Goal: Communication & Community: Answer question/provide support

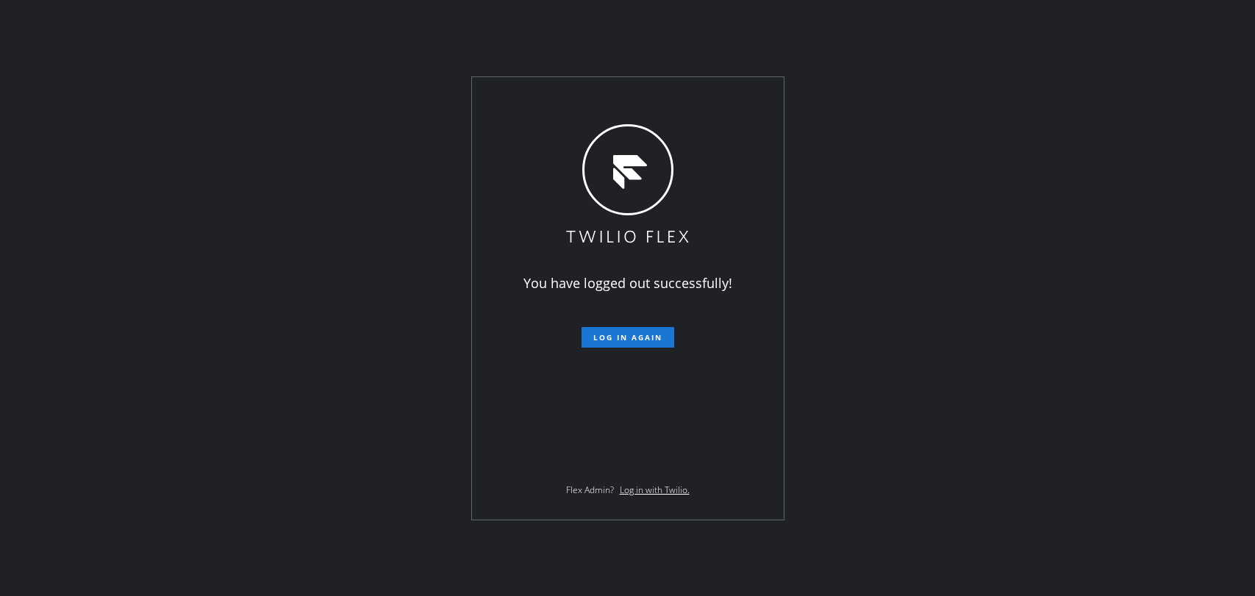
click at [613, 337] on span "Log in again" at bounding box center [627, 337] width 69 height 10
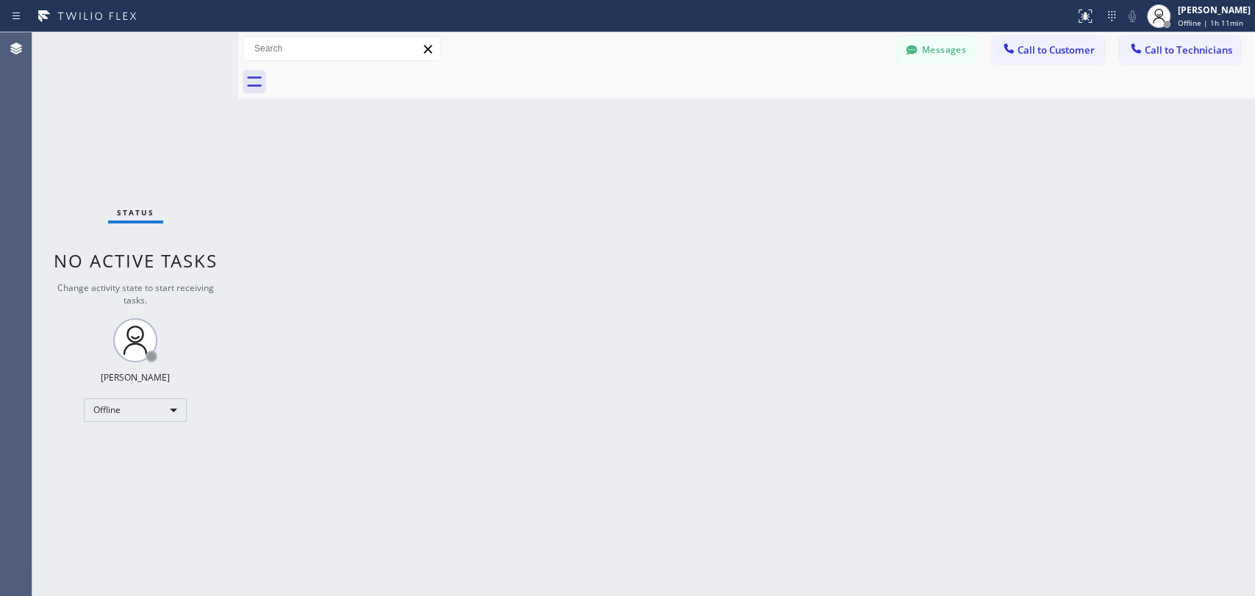
click at [1100, 280] on div "Back to Dashboard Change Sender ID Customers Technicians Select a contact Outbo…" at bounding box center [746, 314] width 1017 height 564
click at [157, 407] on div "Offline" at bounding box center [135, 410] width 103 height 24
click at [153, 459] on li "Unavailable" at bounding box center [135, 466] width 100 height 18
click at [1164, 49] on span "Call to Technicians" at bounding box center [1188, 49] width 87 height 13
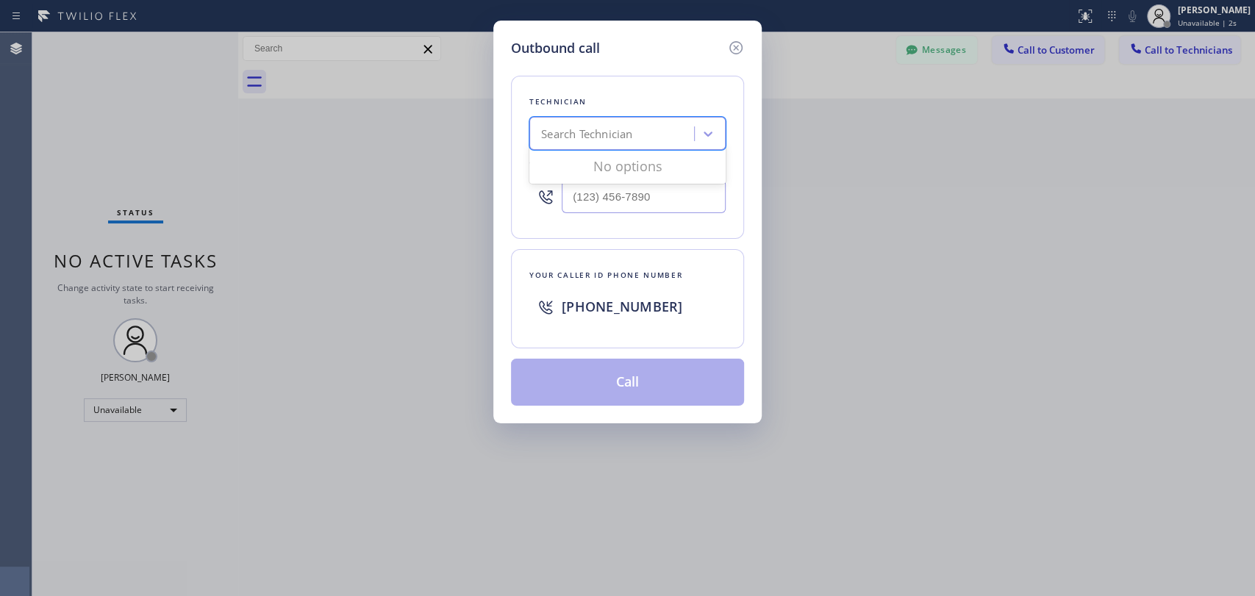
click at [680, 143] on div "Search Technician" at bounding box center [614, 134] width 160 height 26
type input "chara"
click at [639, 167] on div "Charanjeet Singh" at bounding box center [627, 164] width 196 height 26
type input "(408) 702-8280"
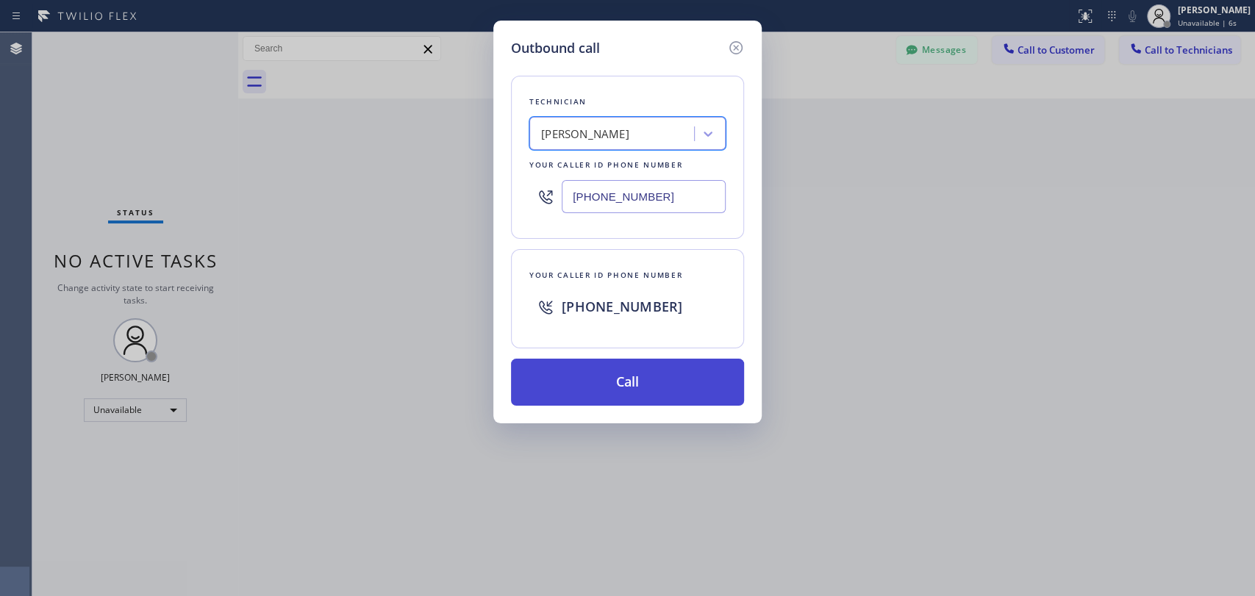
click at [622, 395] on button "Call" at bounding box center [627, 382] width 233 height 47
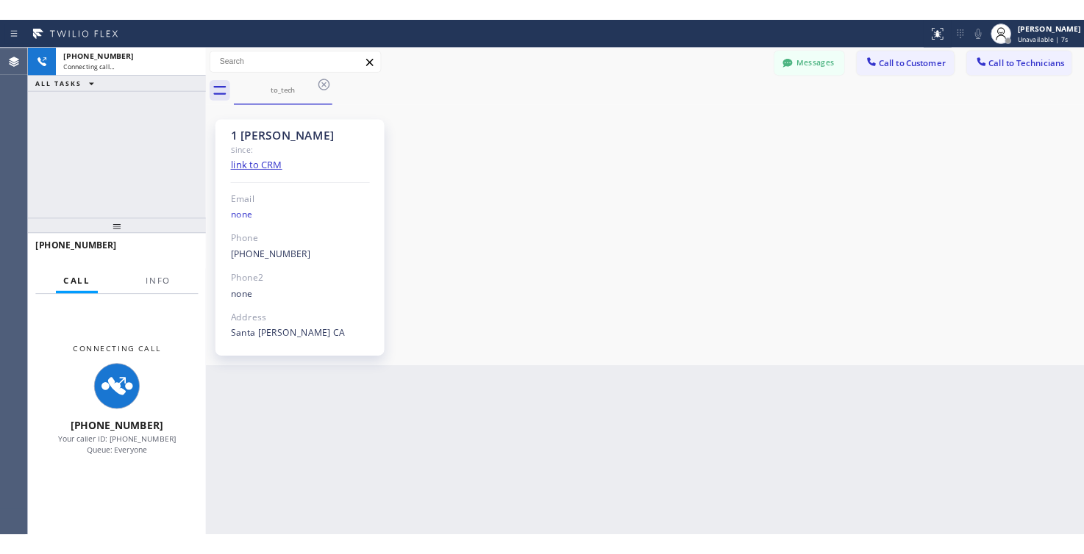
scroll to position [470, 0]
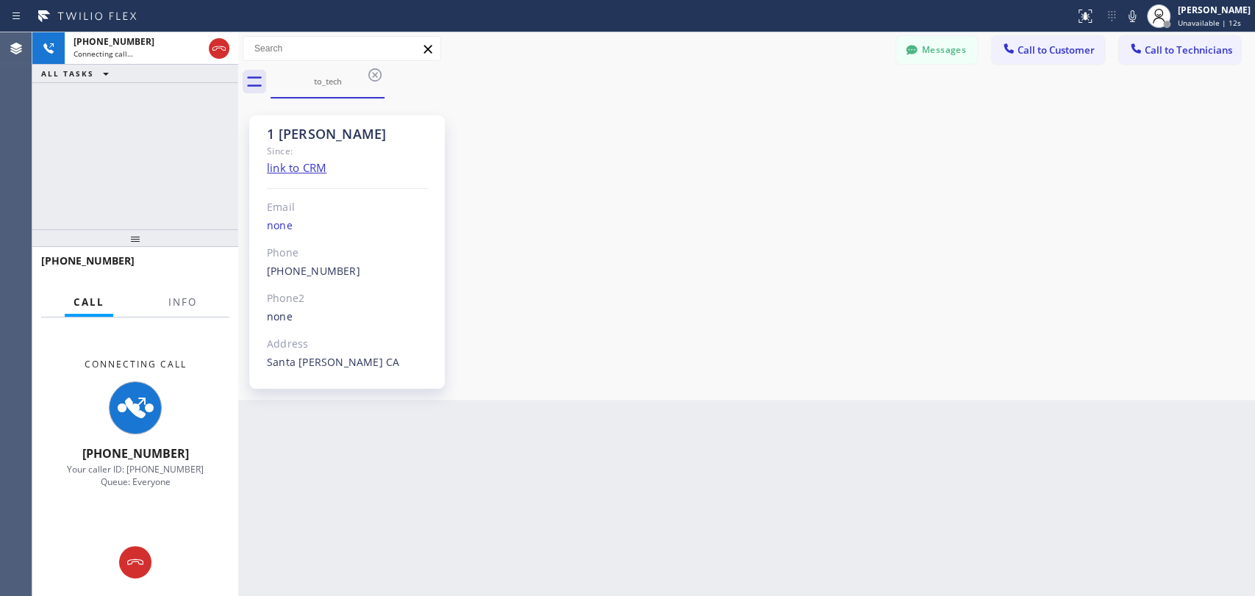
click at [1098, 324] on div "1 SF Charanjeet Since: link to CRM Email none Phone (408) 702-8280 Outbound cal…" at bounding box center [746, 249] width 1009 height 294
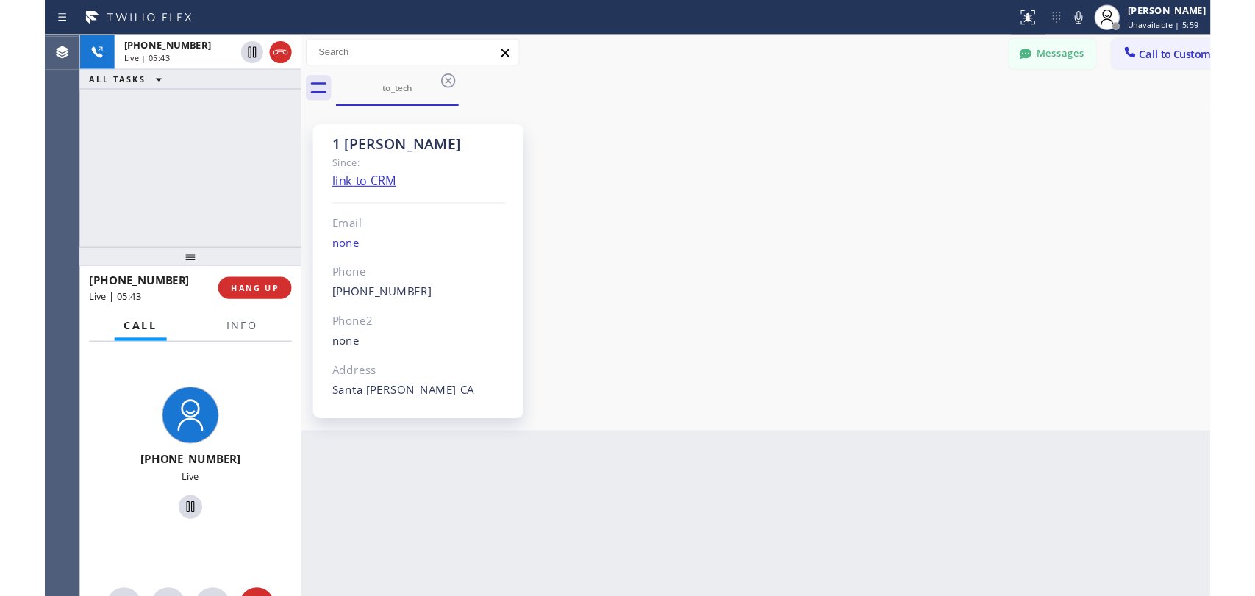
scroll to position [498, 0]
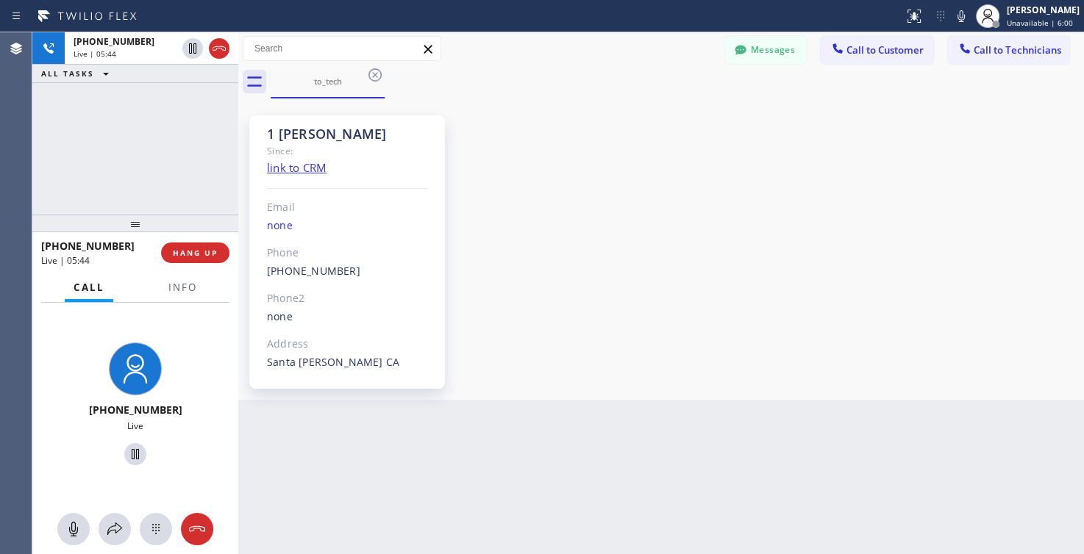
click at [171, 209] on div "+14087028280 Live | 05:44 ALL TASKS ALL TASKS ACTIVE TASKS TASKS IN WRAP UP" at bounding box center [135, 123] width 206 height 182
click at [214, 254] on span "HANG UP" at bounding box center [195, 253] width 45 height 10
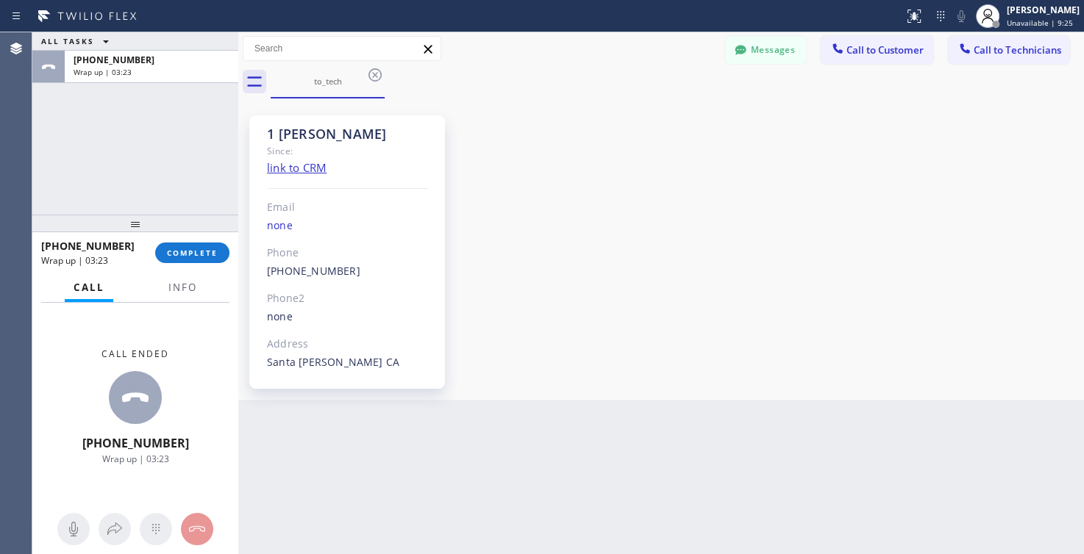
drag, startPoint x: 868, startPoint y: 108, endPoint x: 816, endPoint y: 54, distance: 74.9
click at [868, 108] on div "1 SF Charanjeet Since: link to CRM Email none Phone (408) 702-8280 Outbound cal…" at bounding box center [661, 249] width 838 height 294
click at [193, 254] on span "COMPLETE" at bounding box center [192, 253] width 51 height 10
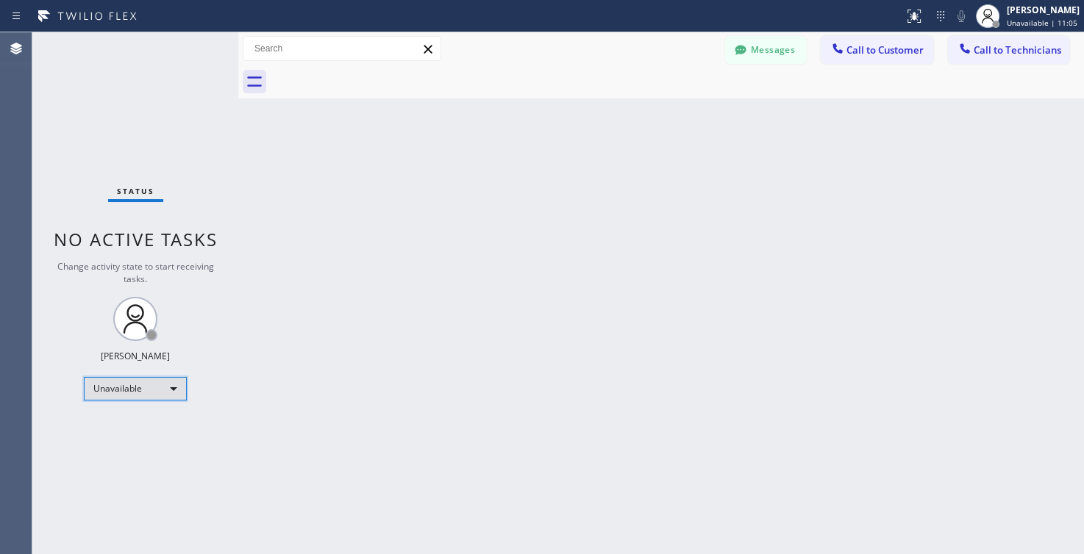
click at [135, 389] on div "Unavailable" at bounding box center [135, 389] width 103 height 24
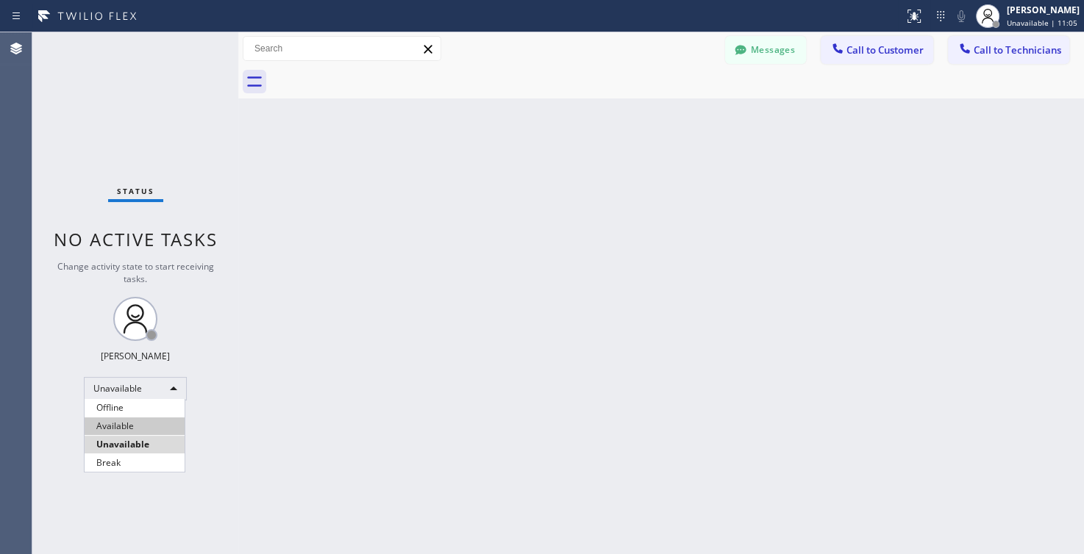
drag, startPoint x: 137, startPoint y: 421, endPoint x: 495, endPoint y: 247, distance: 398.8
click at [137, 421] on li "Available" at bounding box center [135, 427] width 100 height 18
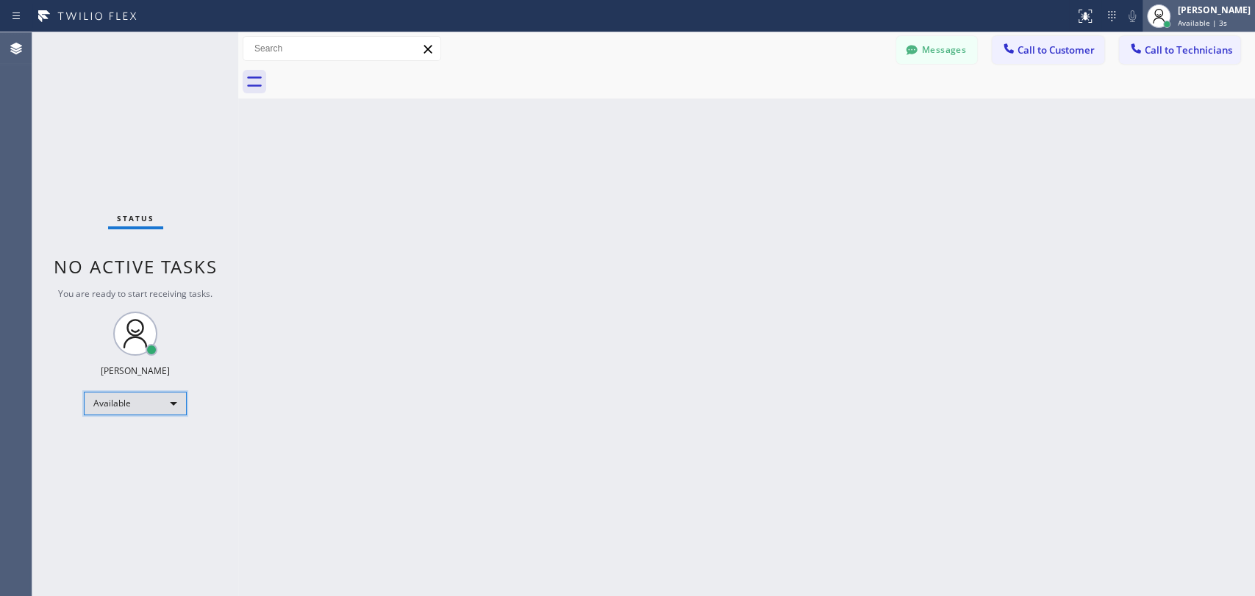
scroll to position [470, 0]
click at [1167, 56] on span "Call to Technicians" at bounding box center [1188, 49] width 87 height 13
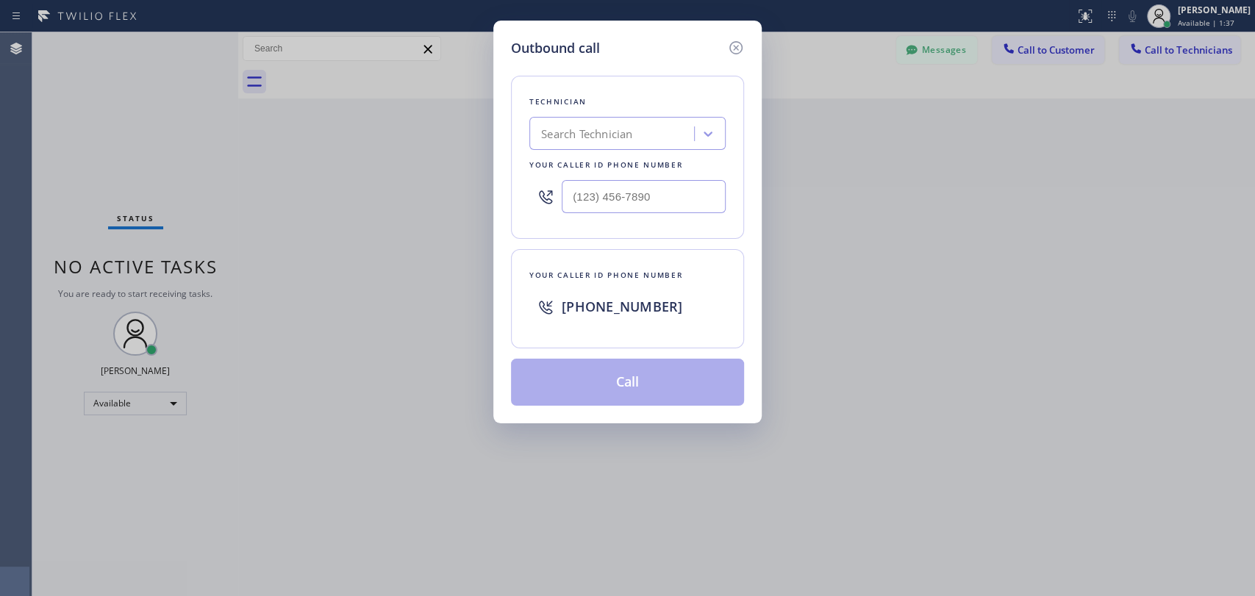
click at [596, 132] on div "Search Technician" at bounding box center [586, 134] width 91 height 17
type input "charan"
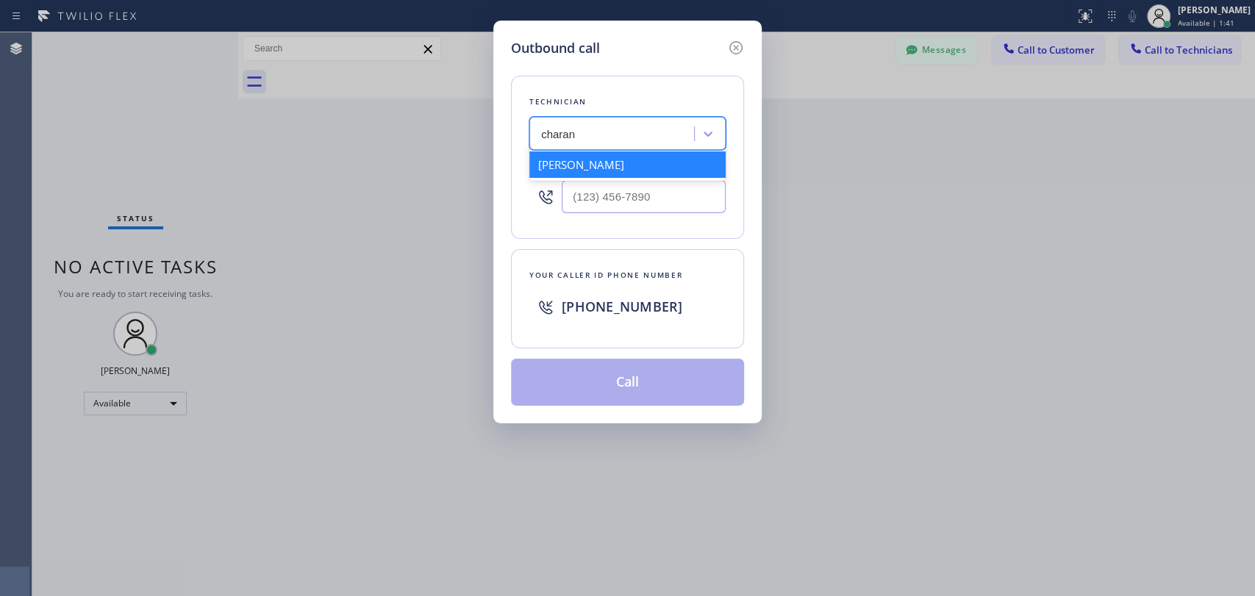
click at [625, 165] on div "Charanjeet Singh" at bounding box center [627, 164] width 196 height 26
type input "(408) 702-8280"
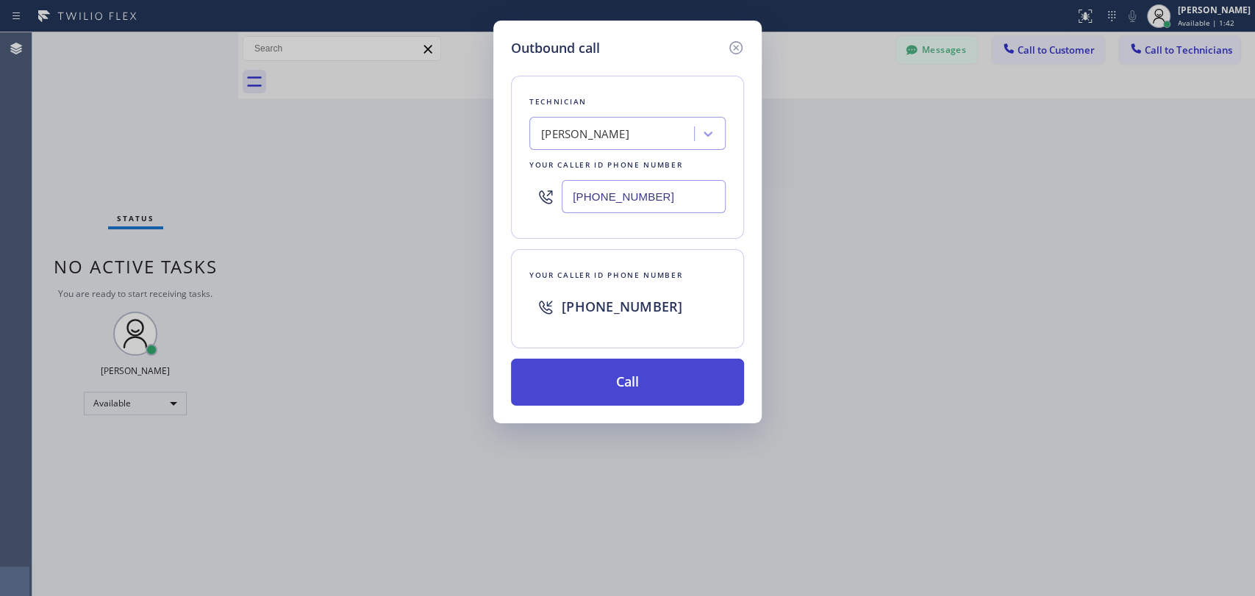
click at [628, 378] on button "Call" at bounding box center [627, 382] width 233 height 47
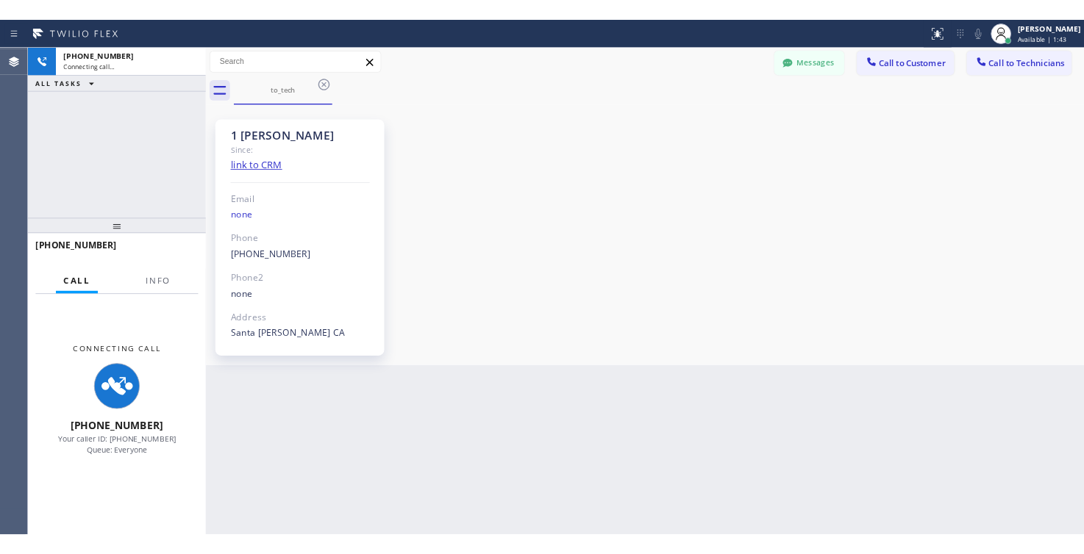
scroll to position [470, 0]
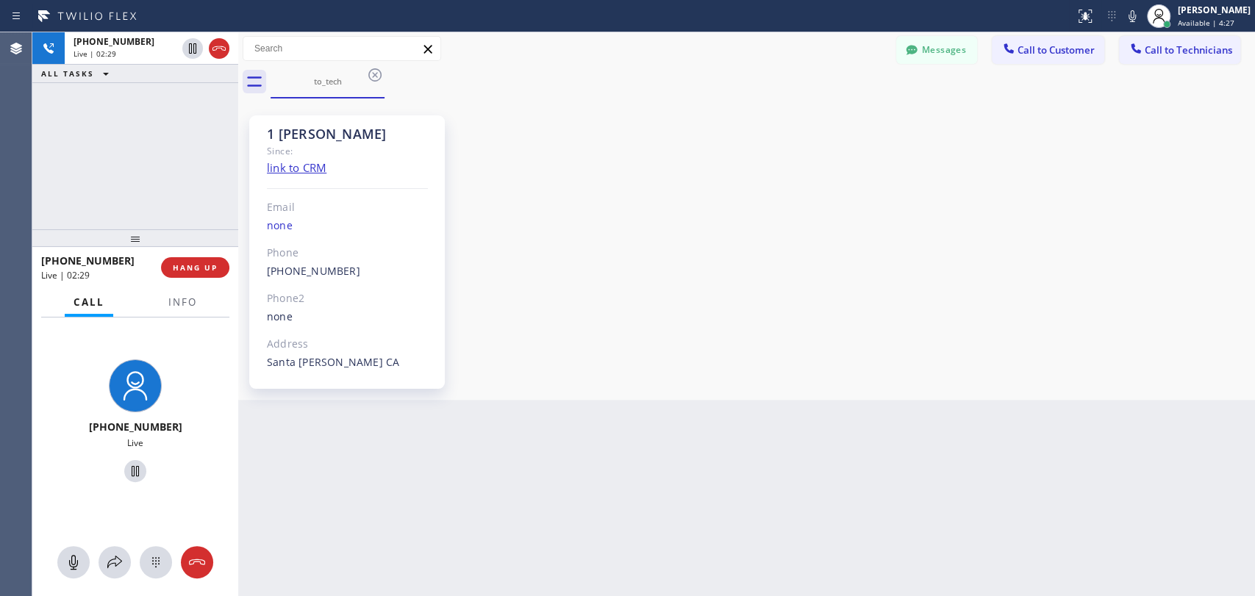
click at [205, 253] on div "+14087028280 Live | 02:29 HANG UP" at bounding box center [135, 267] width 188 height 38
click at [204, 268] on span "HANG UP" at bounding box center [195, 267] width 45 height 10
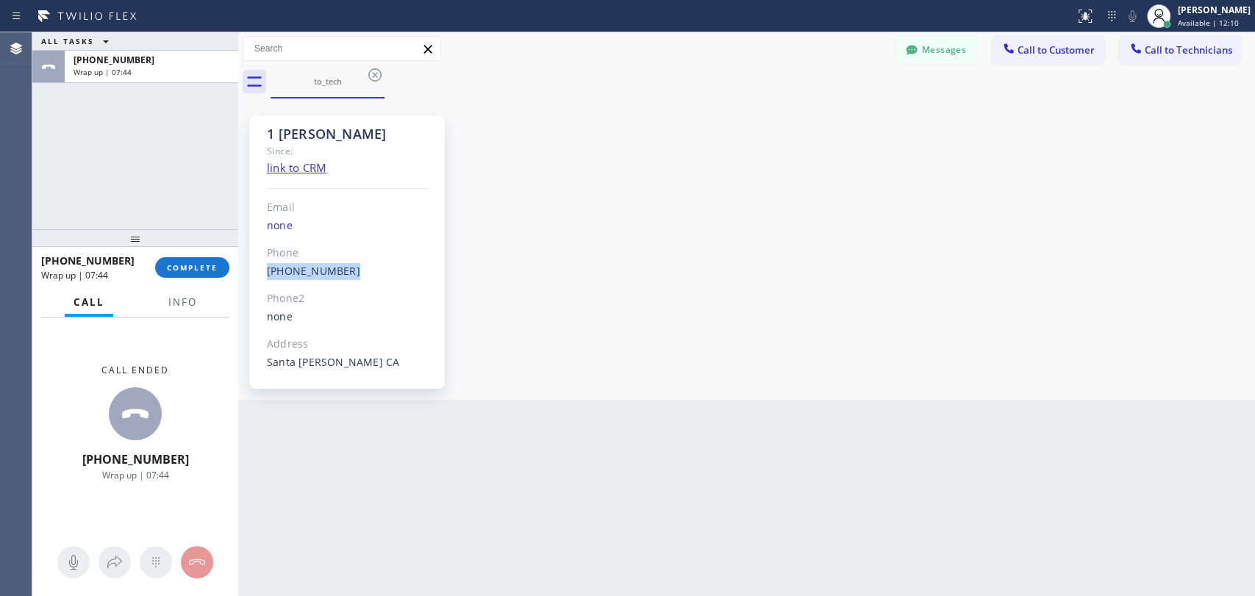
drag, startPoint x: 359, startPoint y: 269, endPoint x: 260, endPoint y: 270, distance: 98.5
click at [260, 270] on div "1 SF Charanjeet Since: link to CRM Email none Phone (408) 702-8280 Outbound cal…" at bounding box center [347, 251] width 196 height 273
copy link "(408) 702-8280"
click at [173, 265] on span "COMPLETE" at bounding box center [192, 267] width 51 height 10
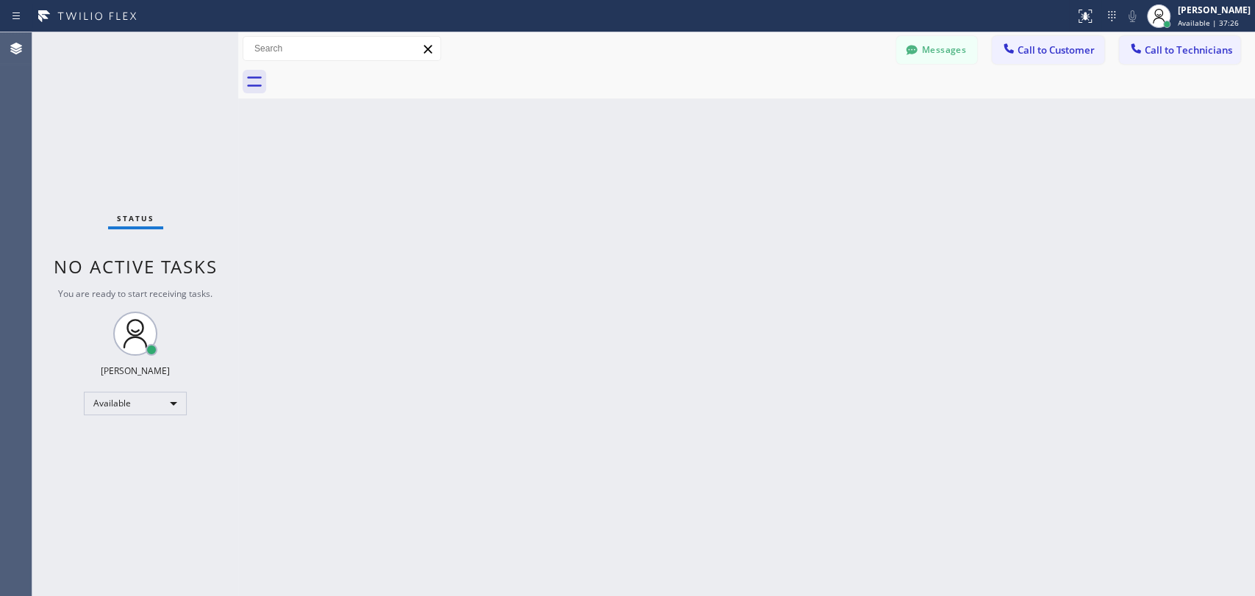
scroll to position [470, 0]
click at [1161, 50] on span "Call to Technicians" at bounding box center [1188, 49] width 87 height 13
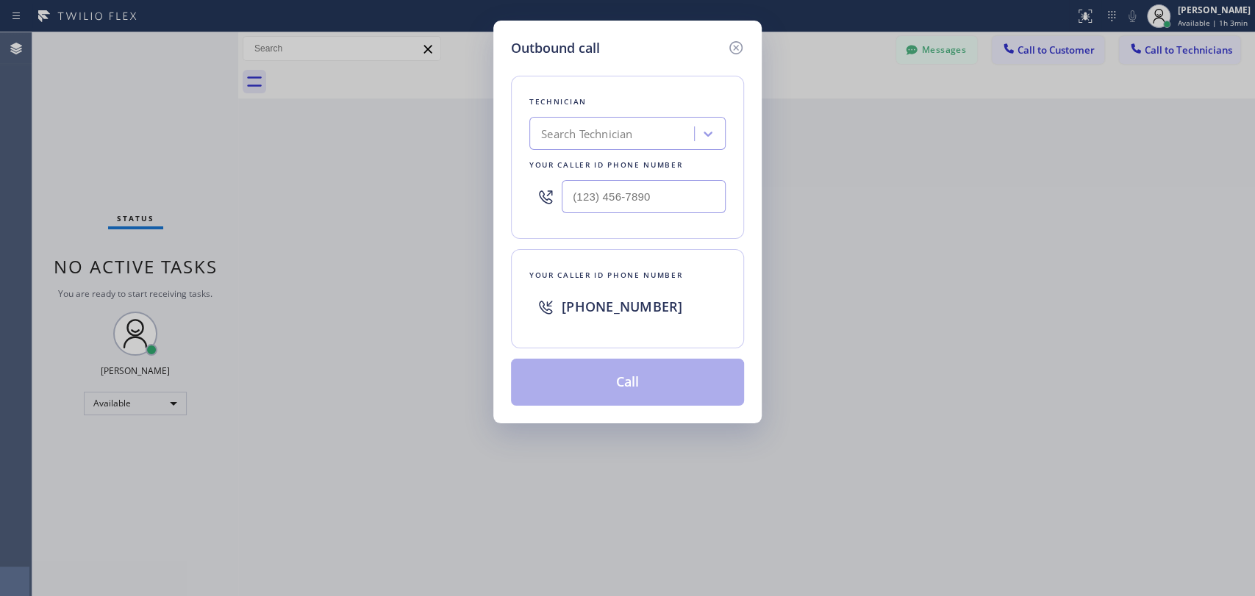
click at [582, 136] on div "Search Technician" at bounding box center [586, 134] width 91 height 17
type input "sevak"
click at [598, 162] on div "Sevak Shirvanian" at bounding box center [627, 164] width 196 height 26
type input "(818) 625-1094"
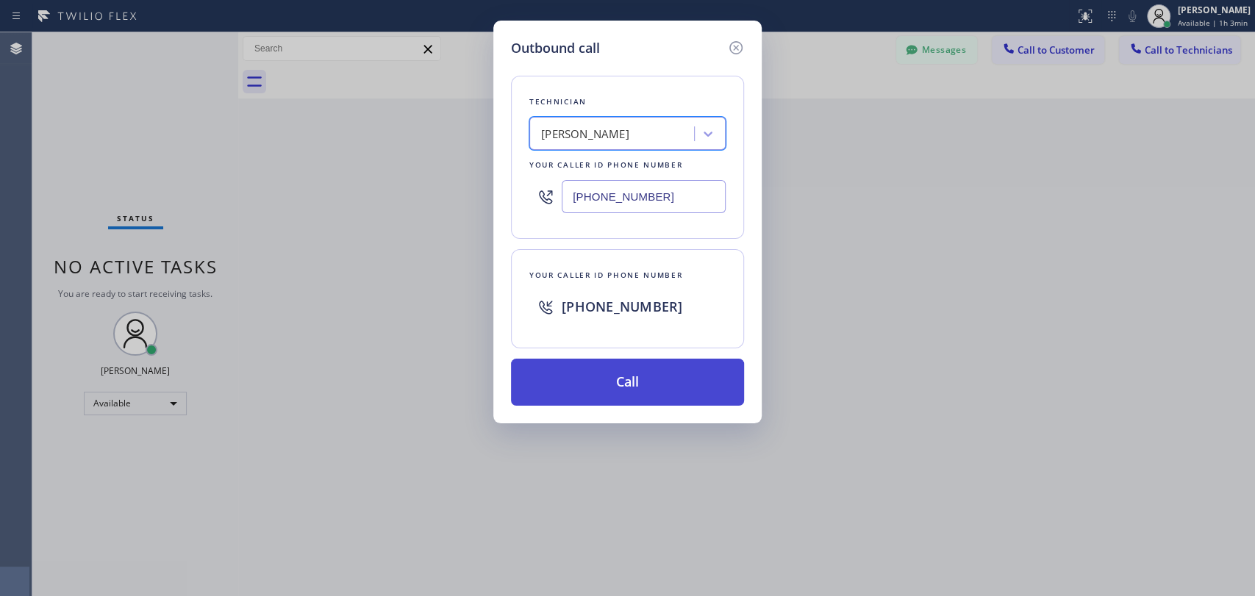
click at [632, 382] on button "Call" at bounding box center [627, 382] width 233 height 47
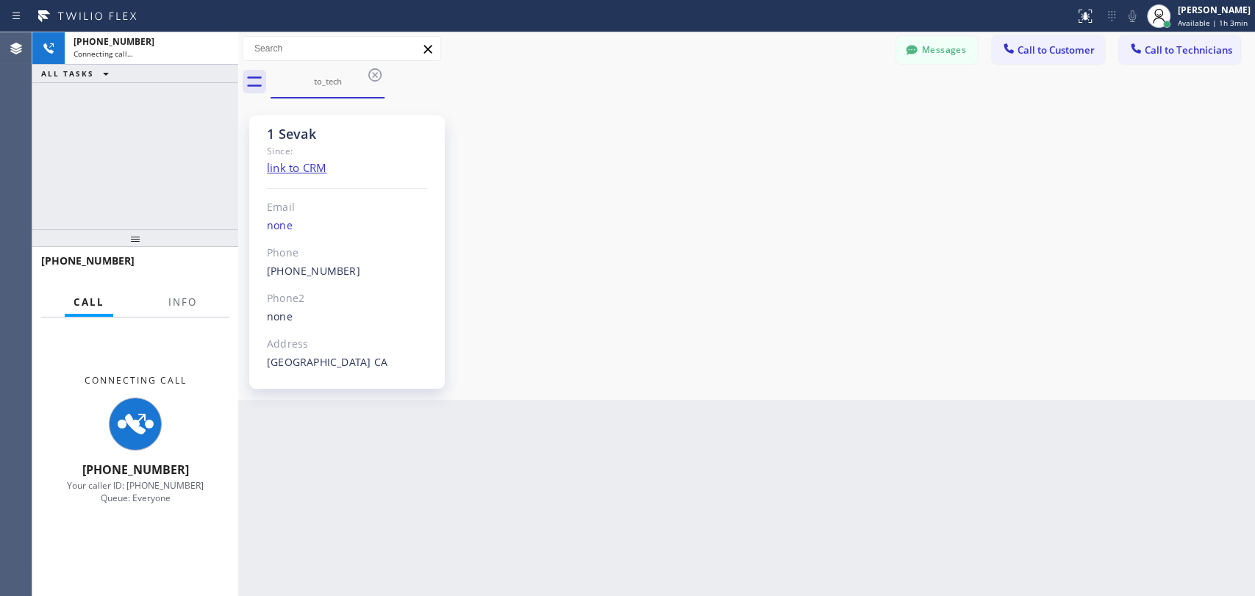
scroll to position [692, 0]
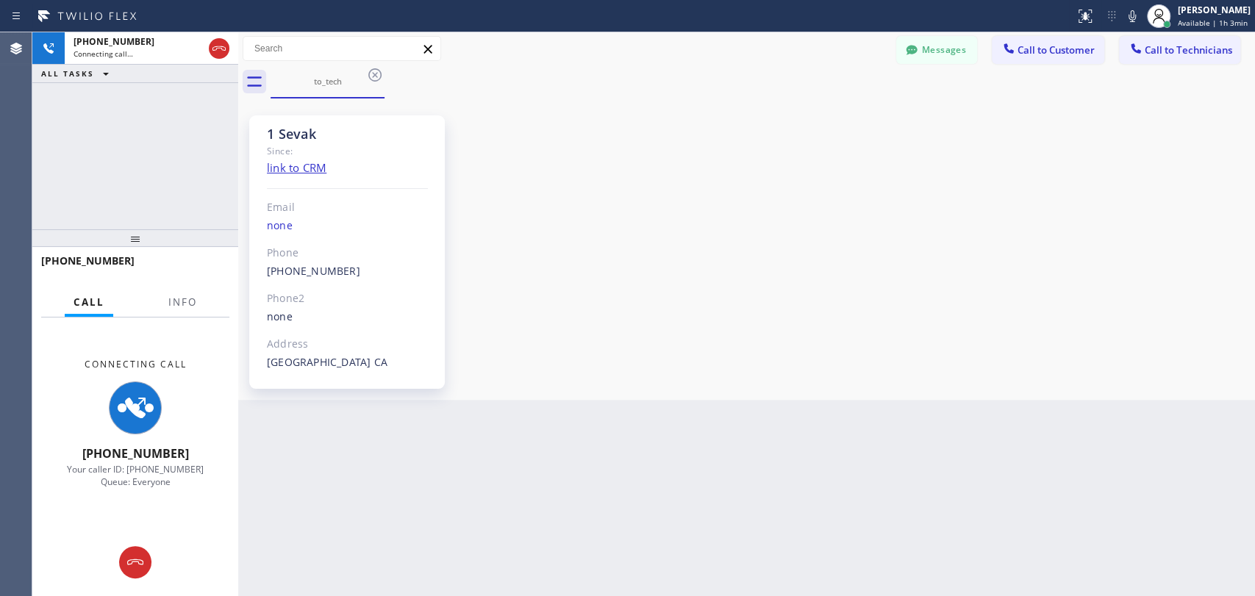
click at [1128, 237] on div "1 Sevak Since: link to CRM Email none Phone (818) 625-1094 Outbound call Techni…" at bounding box center [746, 249] width 1009 height 294
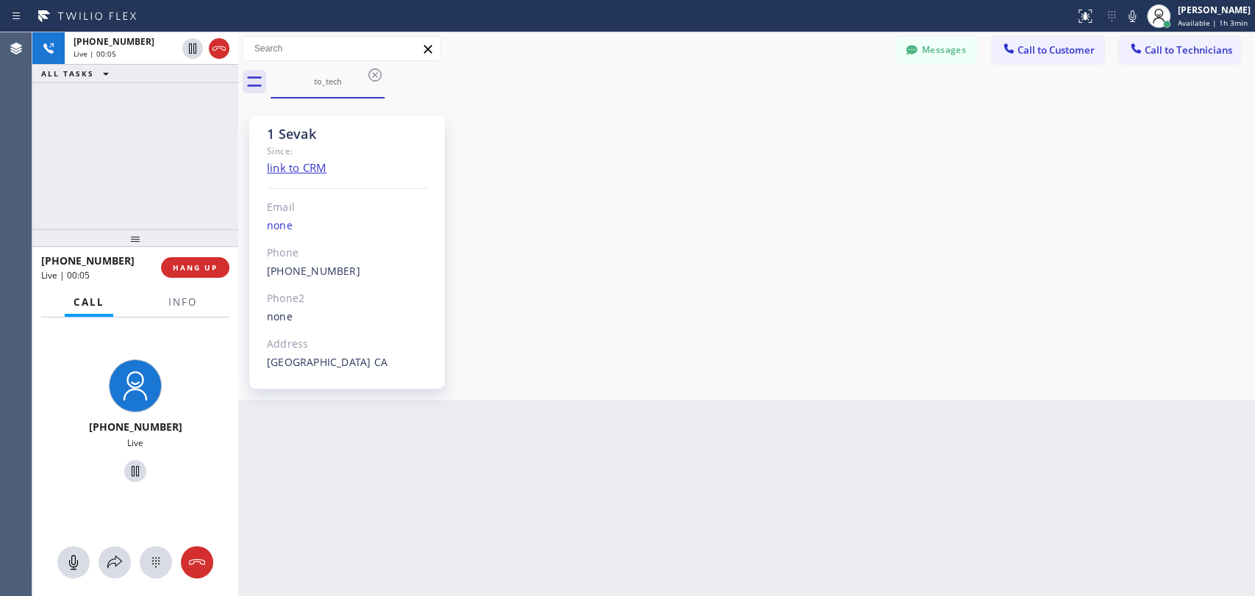
click at [1082, 182] on div "1 Sevak Since: link to CRM Email none Phone (818) 625-1094 Outbound call Techni…" at bounding box center [746, 249] width 1009 height 294
click at [203, 197] on div "+18186251094 Live | 00:48 ALL TASKS ALL TASKS ACTIVE TASKS TASKS IN WRAP UP" at bounding box center [135, 130] width 206 height 197
click at [1055, 267] on div "1 Sevak Since: link to CRM Email none Phone (818) 625-1094 Outbound call Techni…" at bounding box center [746, 249] width 1009 height 294
click at [106, 210] on div "+18186251094 Live | 01:30 ALL TASKS ALL TASKS ACTIVE TASKS TASKS IN WRAP UP" at bounding box center [135, 130] width 206 height 197
drag, startPoint x: 1170, startPoint y: 243, endPoint x: 1036, endPoint y: 157, distance: 158.7
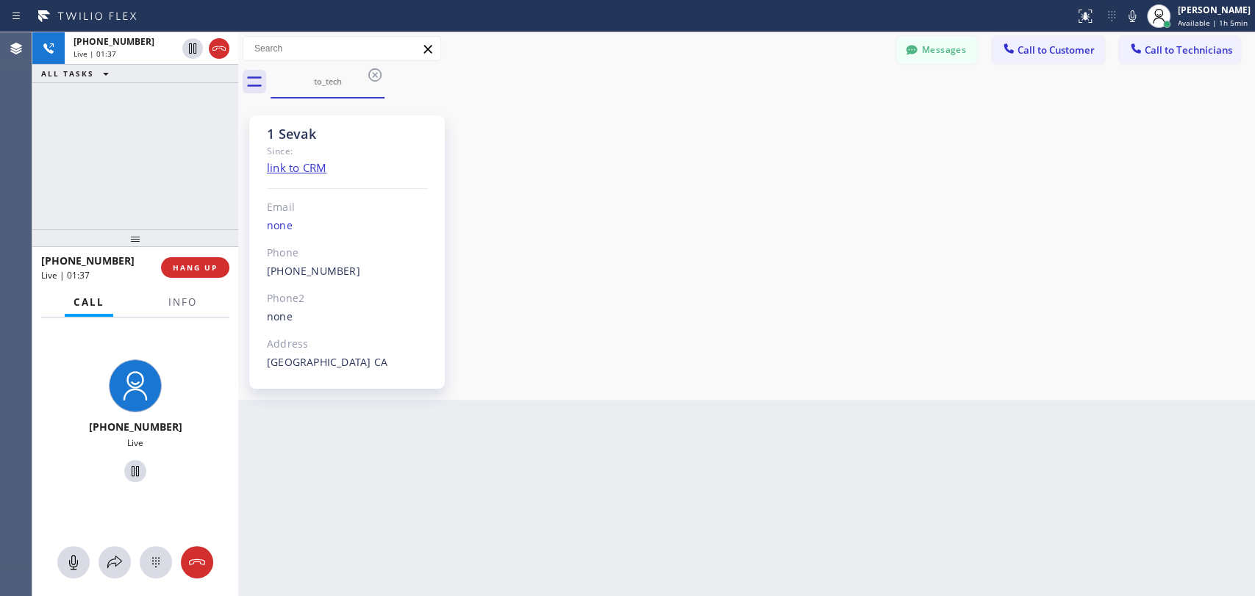
click at [1170, 243] on div "1 Sevak Since: link to CRM Email none Phone (818) 625-1094 Outbound call Techni…" at bounding box center [746, 249] width 1009 height 294
click at [1139, 61] on button "Call to Technicians" at bounding box center [1179, 50] width 121 height 28
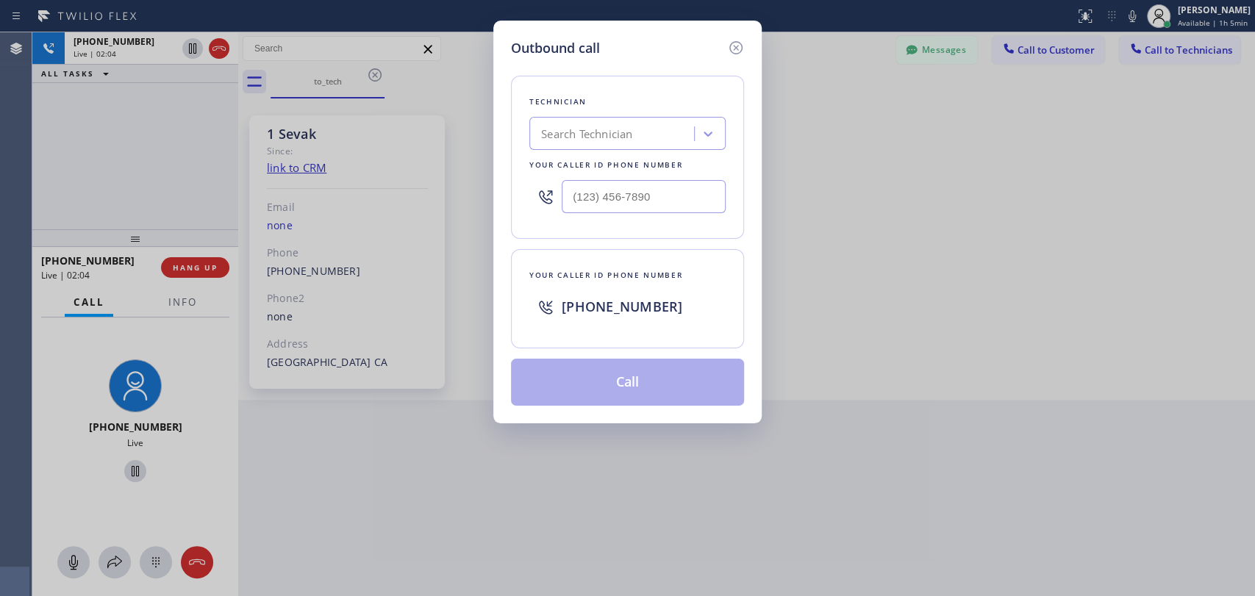
click at [576, 129] on div "Search Technician" at bounding box center [586, 134] width 91 height 17
click at [951, 245] on div "Outbound call Technician Search Technician Your caller id phone number Your cal…" at bounding box center [627, 298] width 1255 height 596
click at [192, 175] on div "Outbound call Technician Search Technician Your caller id phone number Your cal…" at bounding box center [627, 298] width 1255 height 596
click at [167, 196] on div "Outbound call Technician Search Technician Your caller id phone number Your cal…" at bounding box center [627, 298] width 1255 height 596
click at [734, 51] on icon at bounding box center [736, 48] width 18 height 18
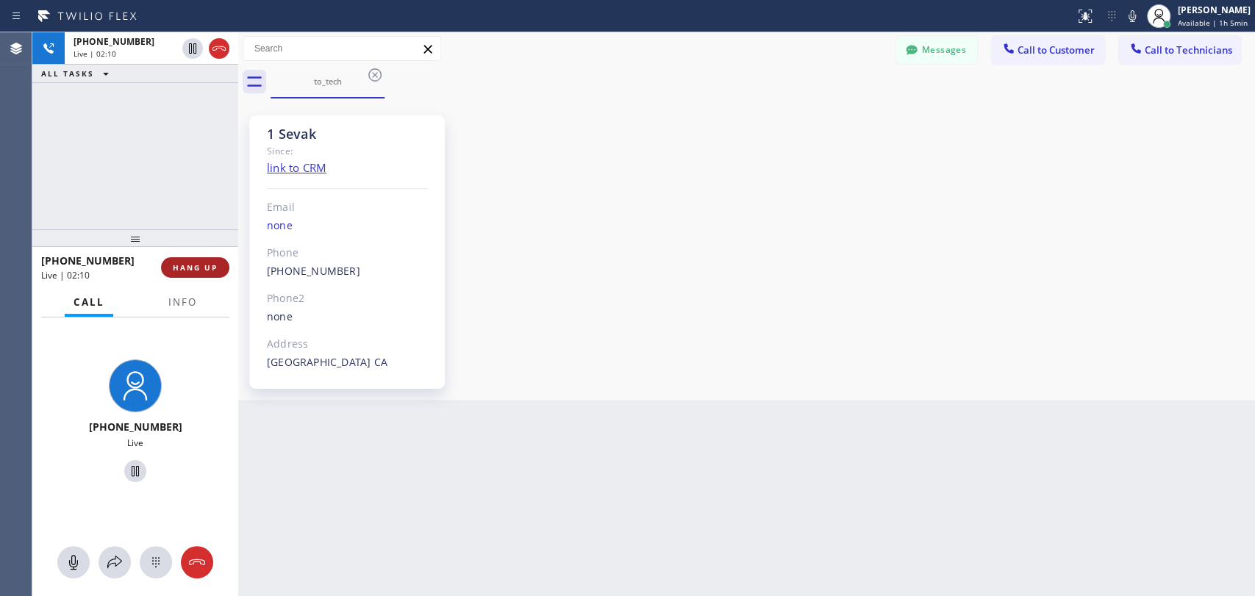
click at [207, 271] on span "HANG UP" at bounding box center [195, 267] width 45 height 10
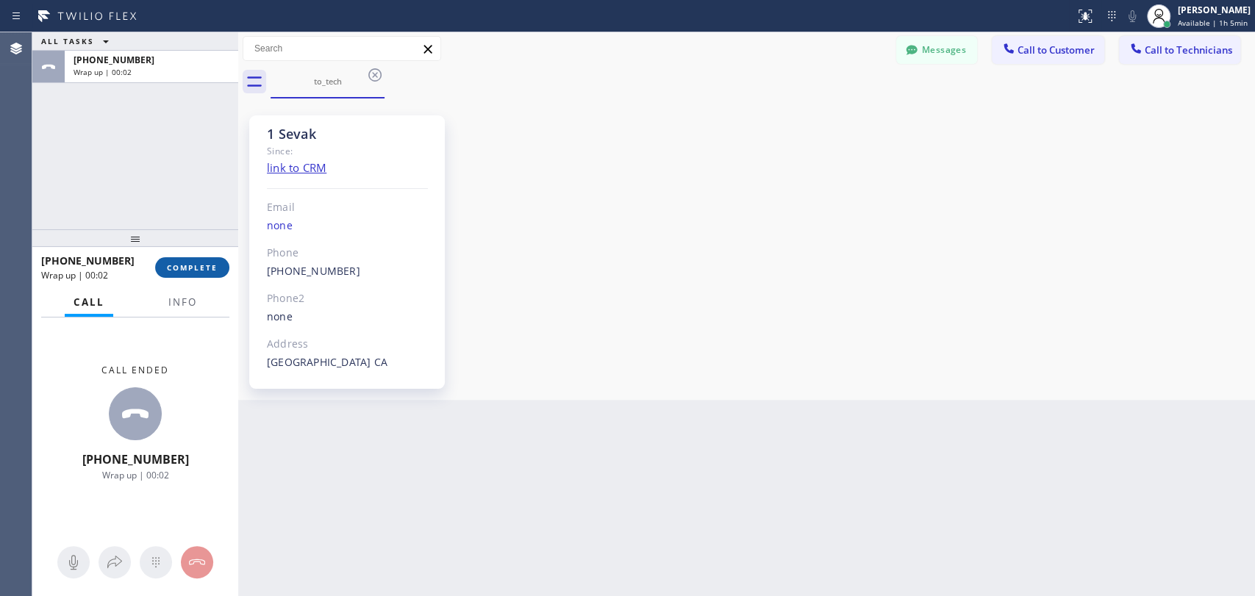
click at [204, 275] on button "COMPLETE" at bounding box center [192, 267] width 74 height 21
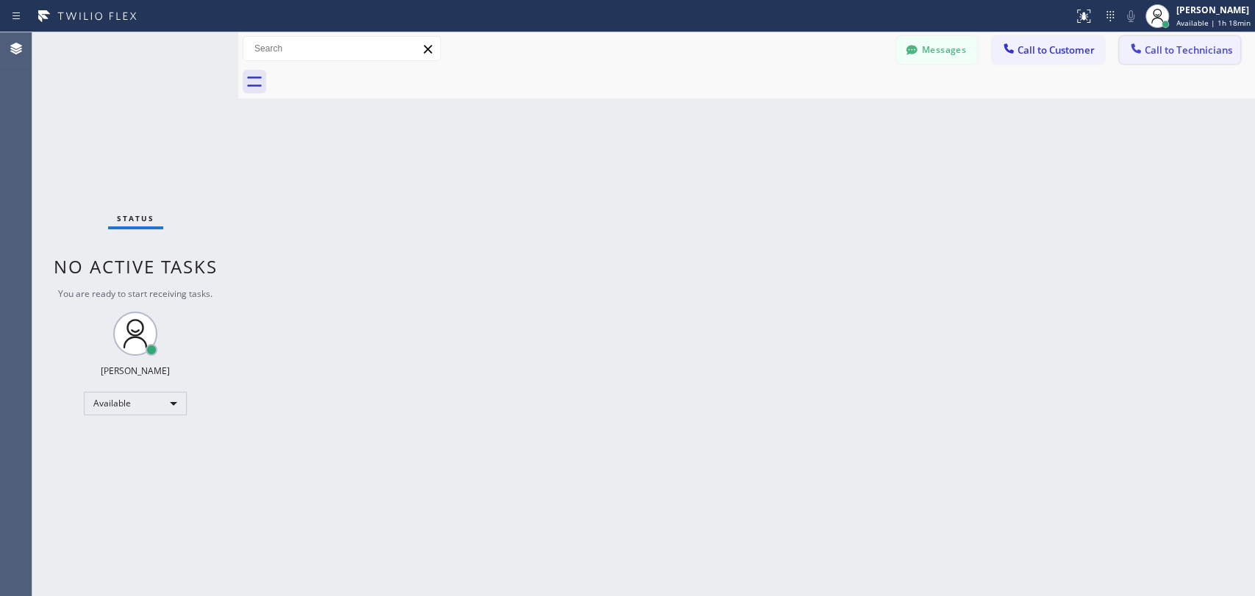
click at [1141, 53] on icon at bounding box center [1135, 48] width 15 height 15
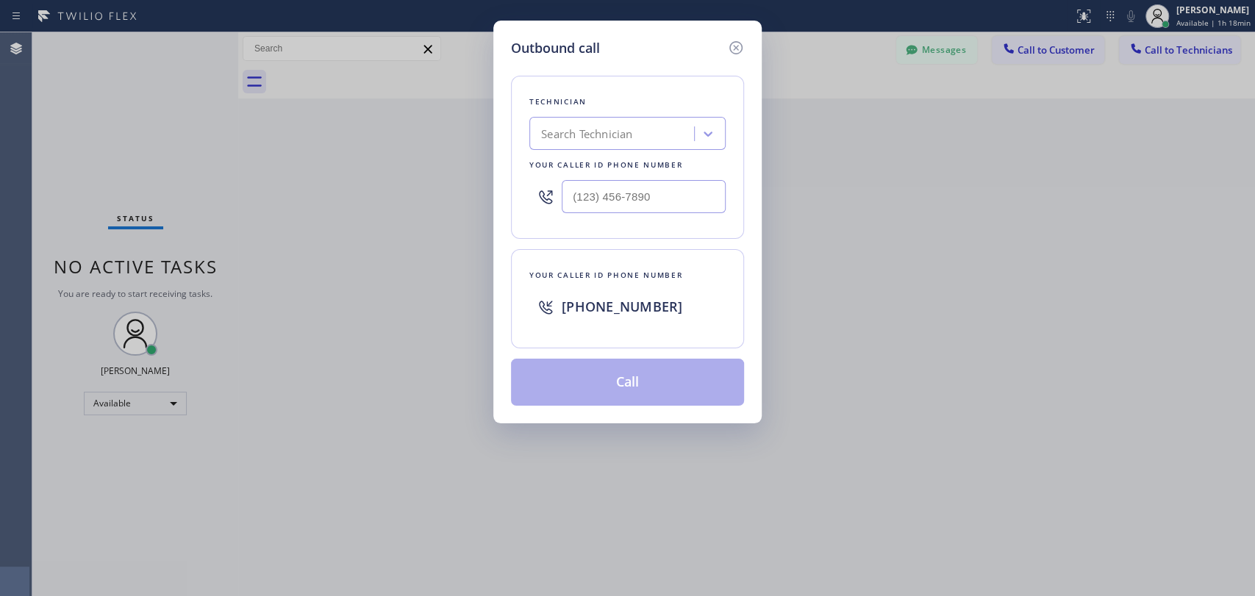
click at [624, 146] on div "Search Technician" at bounding box center [614, 134] width 160 height 26
type input "denis"
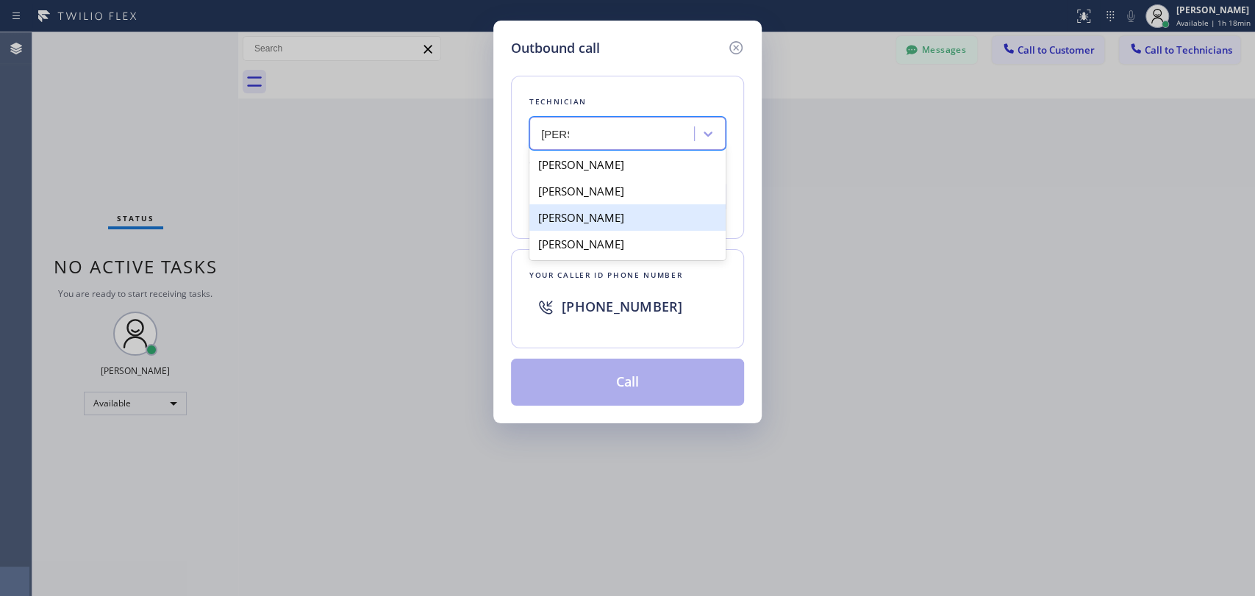
click at [634, 215] on div "Denis Nikolayevich Bolshunov" at bounding box center [627, 217] width 196 height 26
type input "(949) 394-0845"
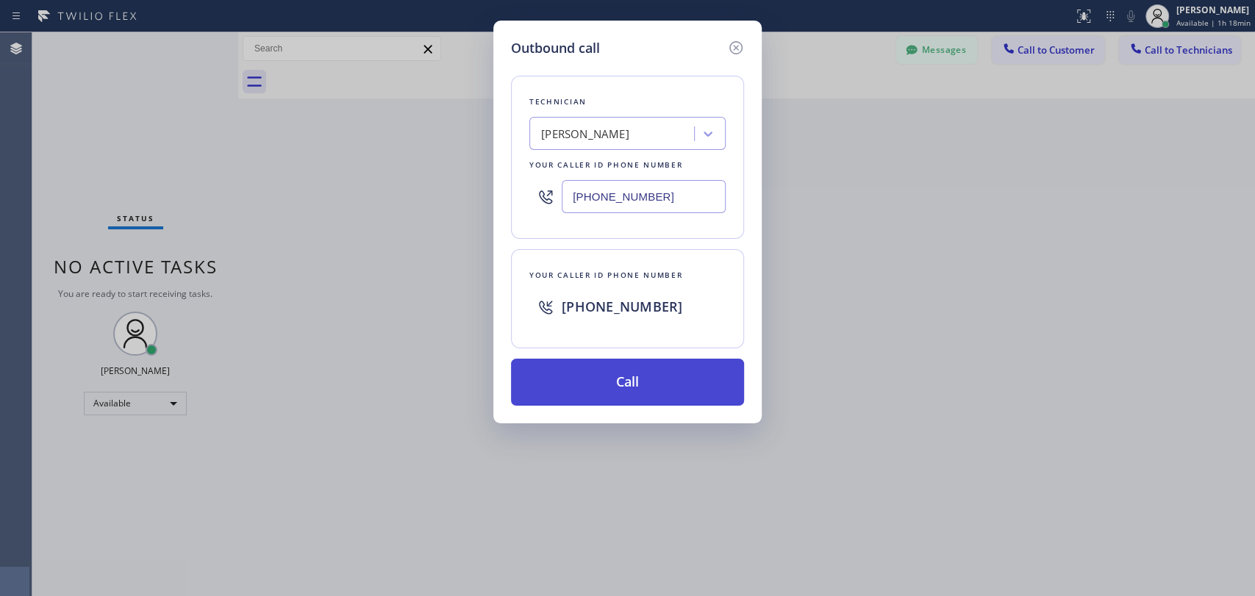
click at [633, 391] on button "Call" at bounding box center [627, 382] width 233 height 47
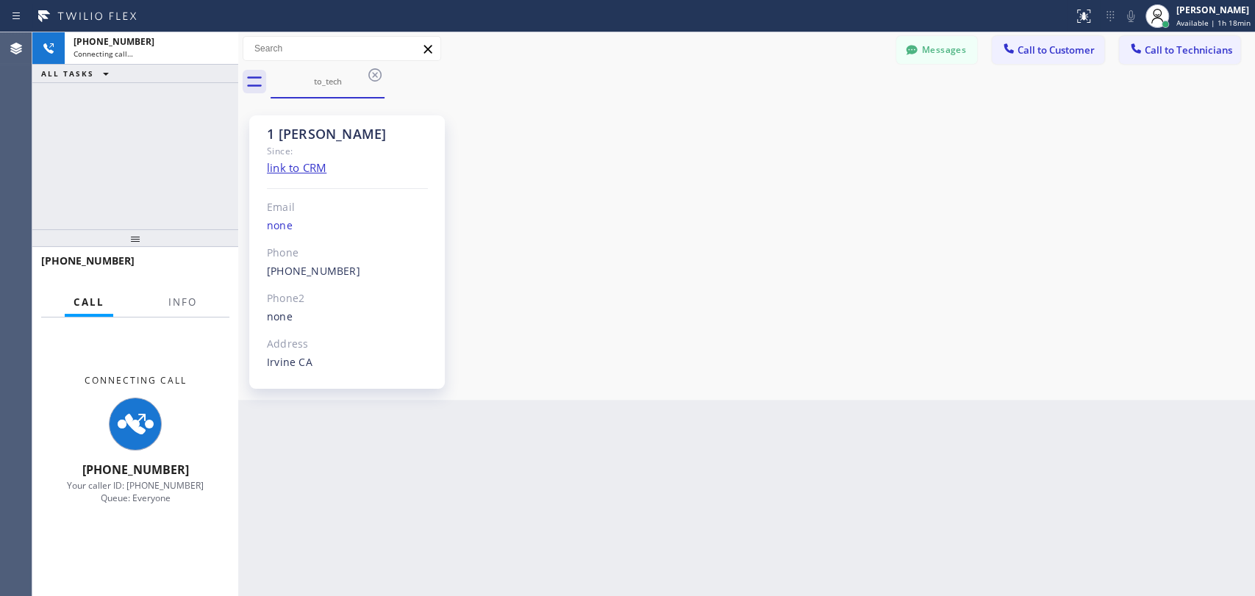
scroll to position [6706, 0]
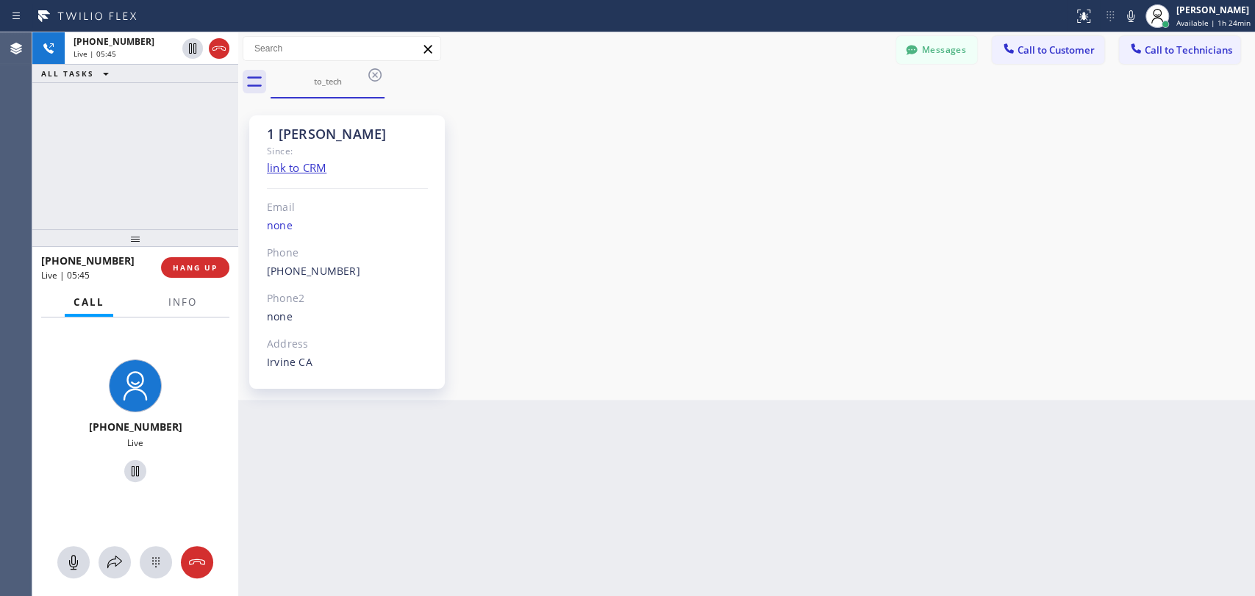
click at [129, 182] on div "+19493940845 Live | 05:45 ALL TASKS ALL TASKS ACTIVE TASKS TASKS IN WRAP UP" at bounding box center [135, 130] width 206 height 197
click at [229, 172] on div "+19493940845 Live | 05:48 ALL TASKS ALL TASKS ACTIVE TASKS TASKS IN WRAP UP" at bounding box center [135, 130] width 206 height 197
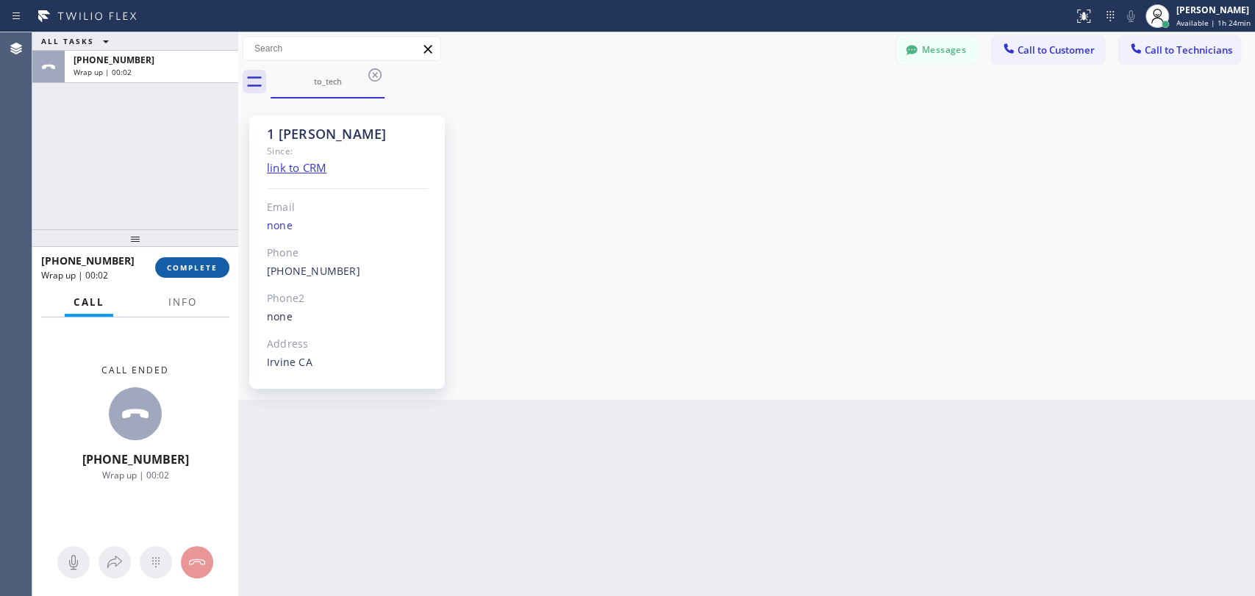
click at [211, 272] on span "COMPLETE" at bounding box center [192, 267] width 51 height 10
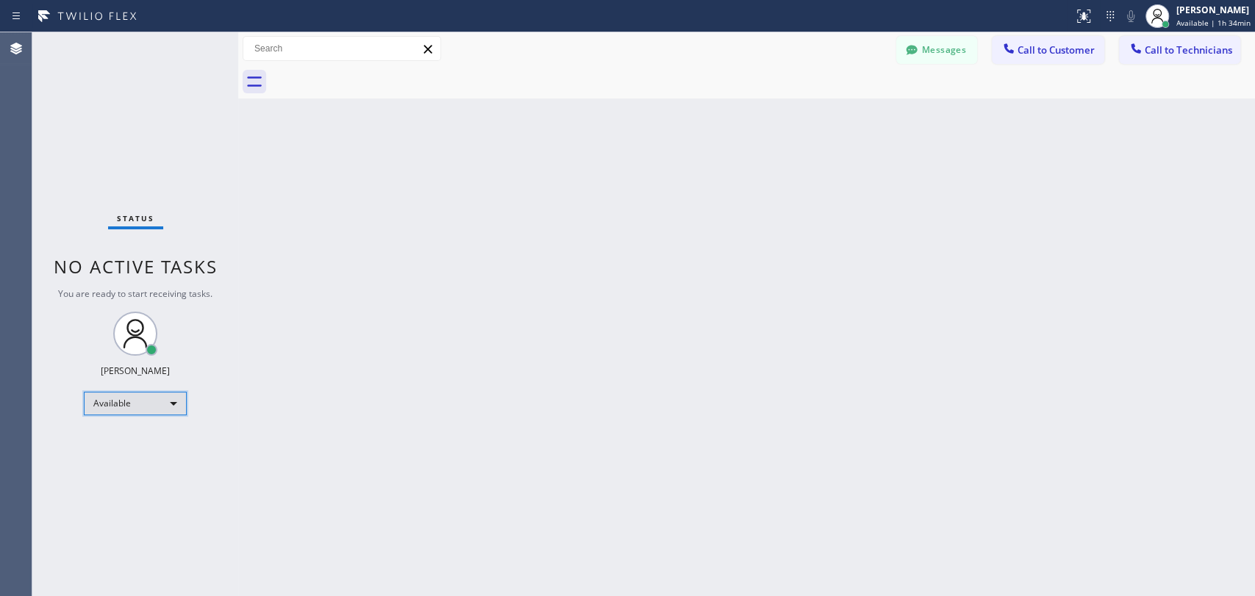
click at [124, 408] on div "Available" at bounding box center [135, 404] width 103 height 24
click at [129, 427] on li "Offline" at bounding box center [135, 423] width 100 height 18
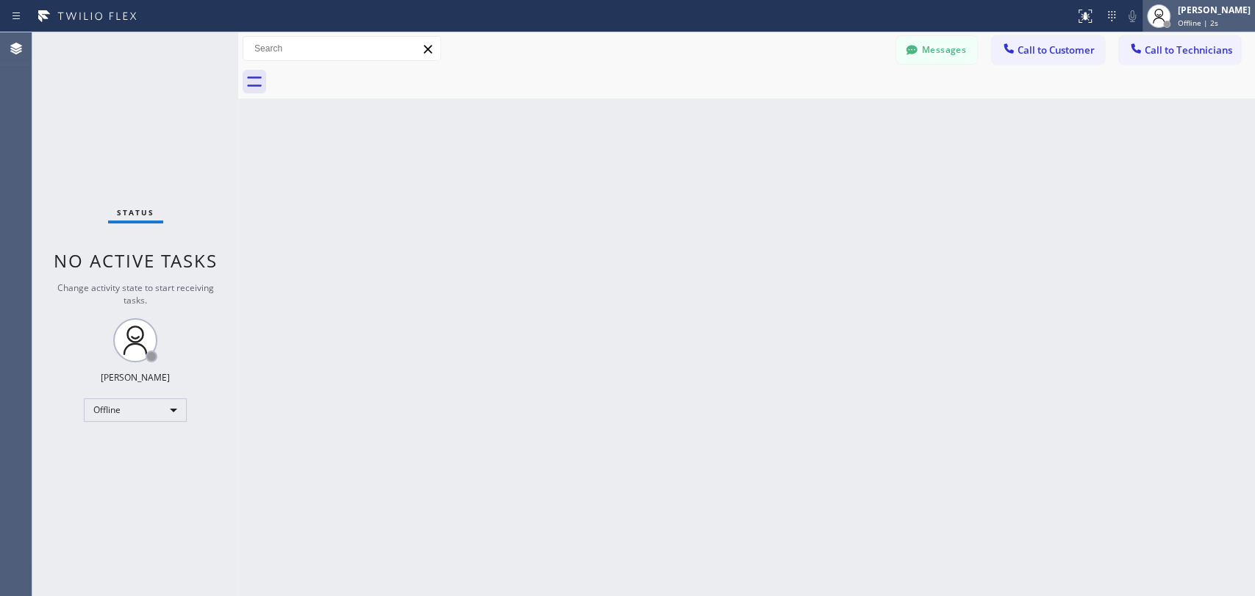
click at [1178, 15] on div "Maria Taratukhina" at bounding box center [1214, 10] width 73 height 12
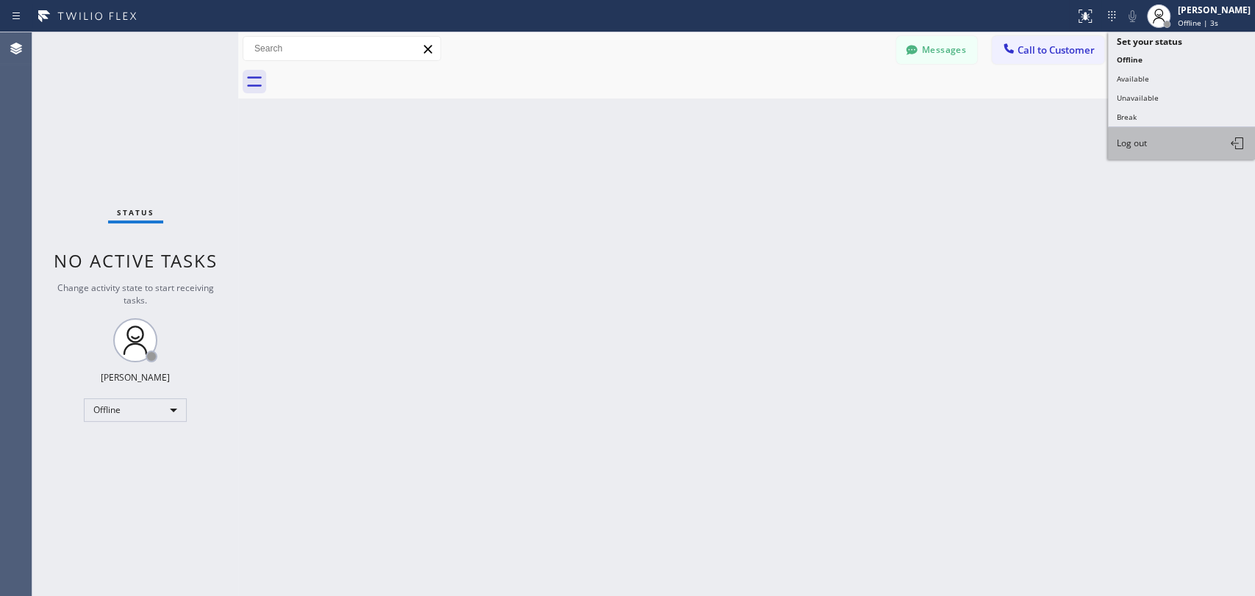
click at [1129, 133] on button "Log out" at bounding box center [1181, 143] width 147 height 32
